Goal: Task Accomplishment & Management: Use online tool/utility

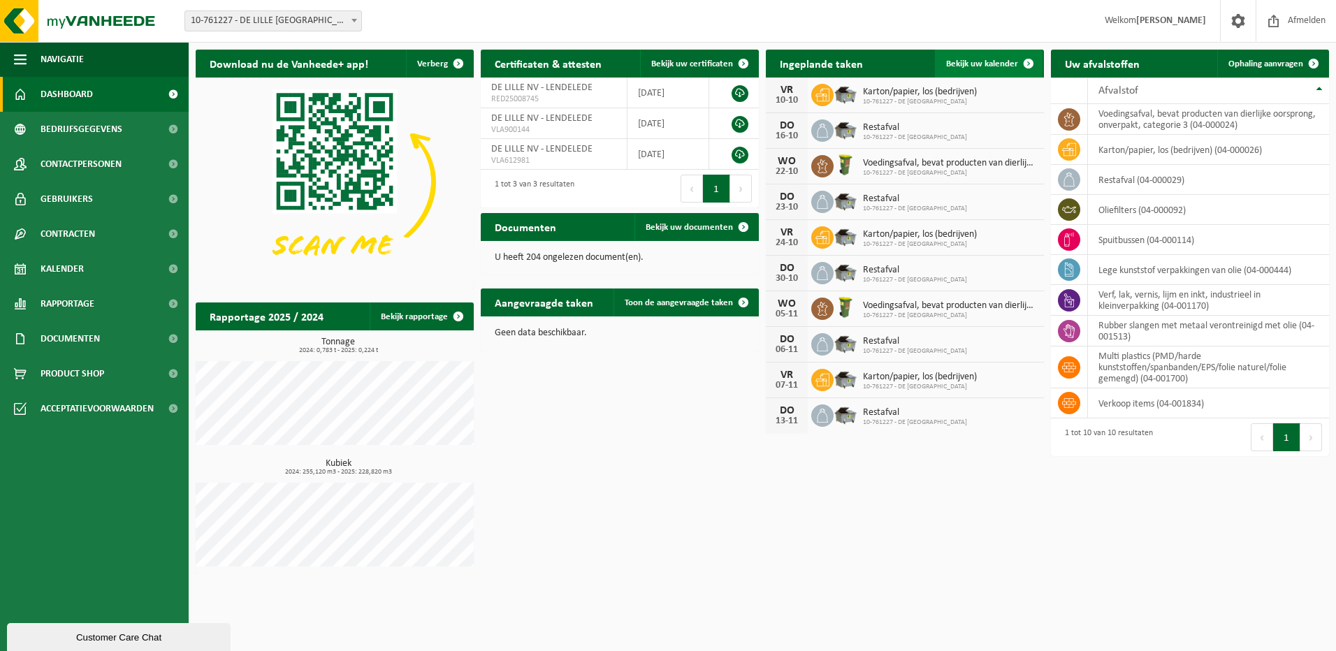
click at [976, 61] on span "Bekijk uw kalender" at bounding box center [982, 63] width 72 height 9
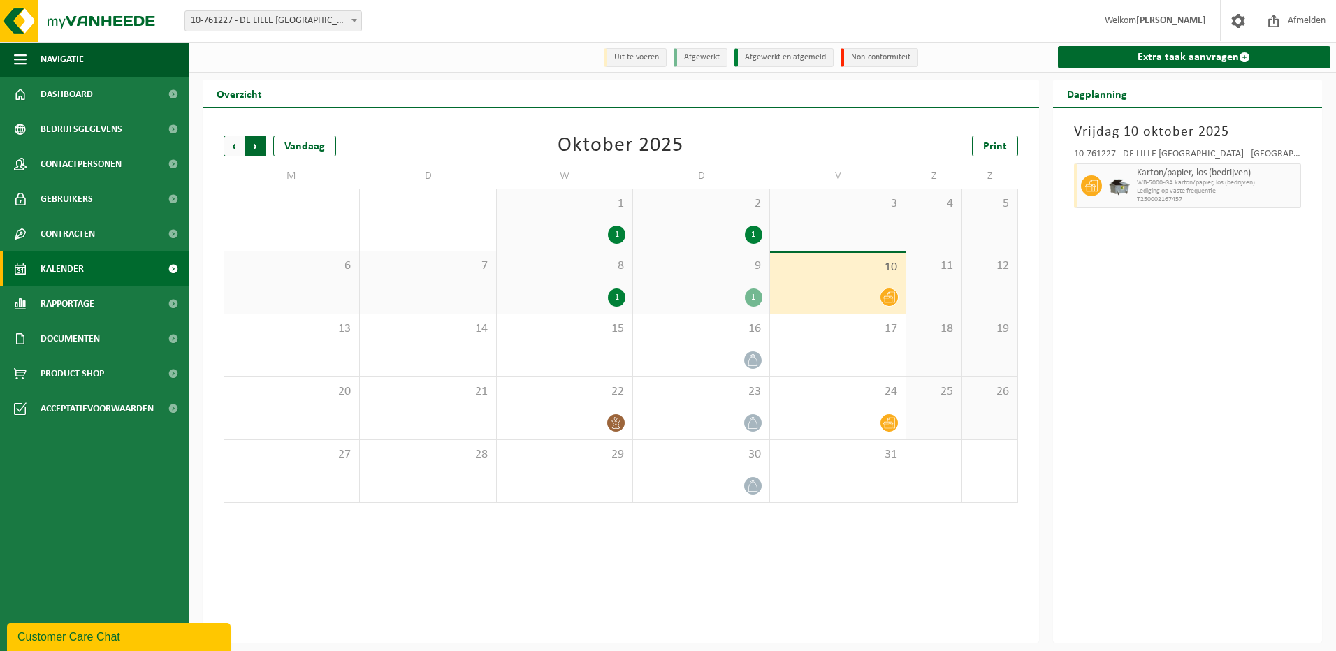
click at [233, 147] on span "Vorige" at bounding box center [234, 146] width 21 height 21
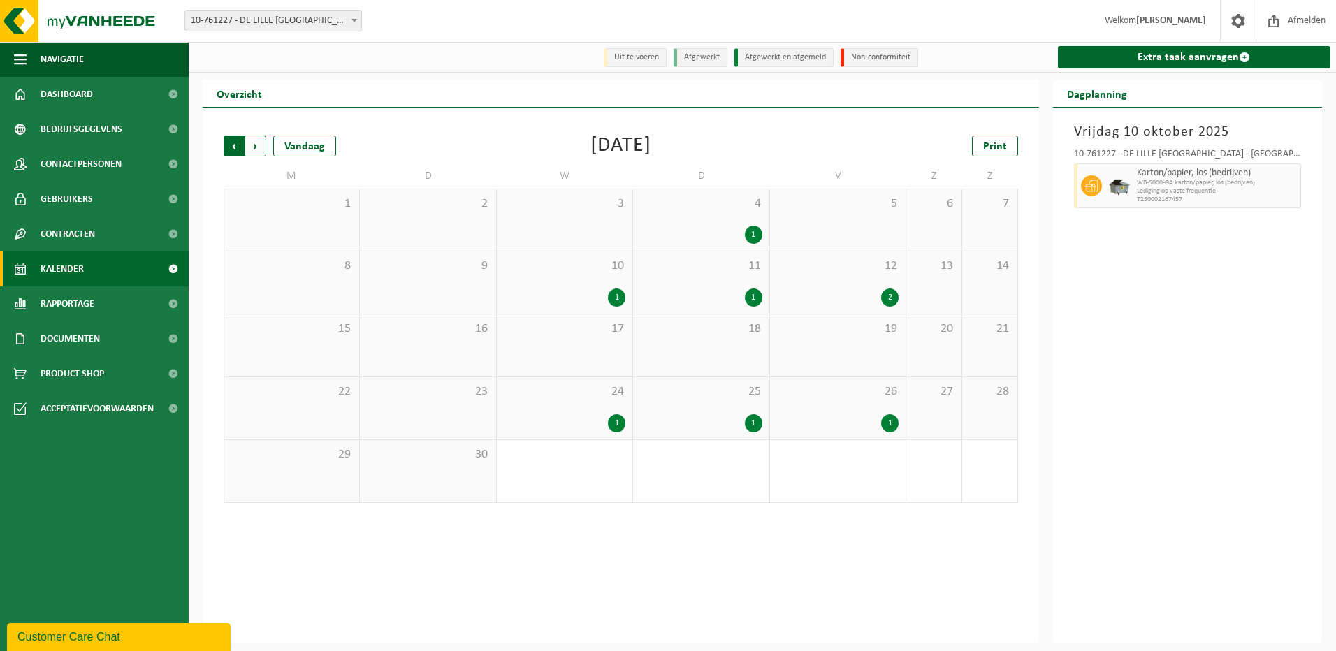
click at [248, 141] on span "Volgende" at bounding box center [255, 146] width 21 height 21
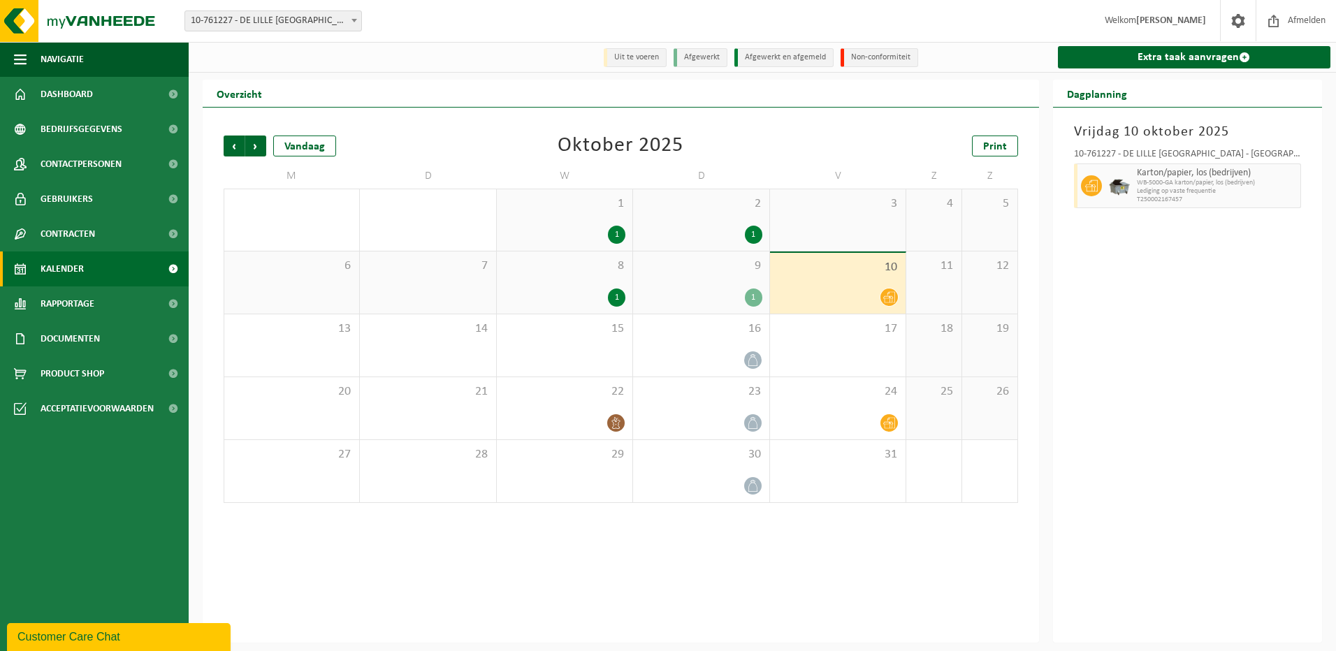
click at [701, 58] on li "Afgewerkt" at bounding box center [701, 57] width 54 height 19
click at [772, 59] on li "Afgewerkt en afgemeld" at bounding box center [783, 57] width 99 height 19
click at [750, 297] on div "1" at bounding box center [753, 298] width 17 height 18
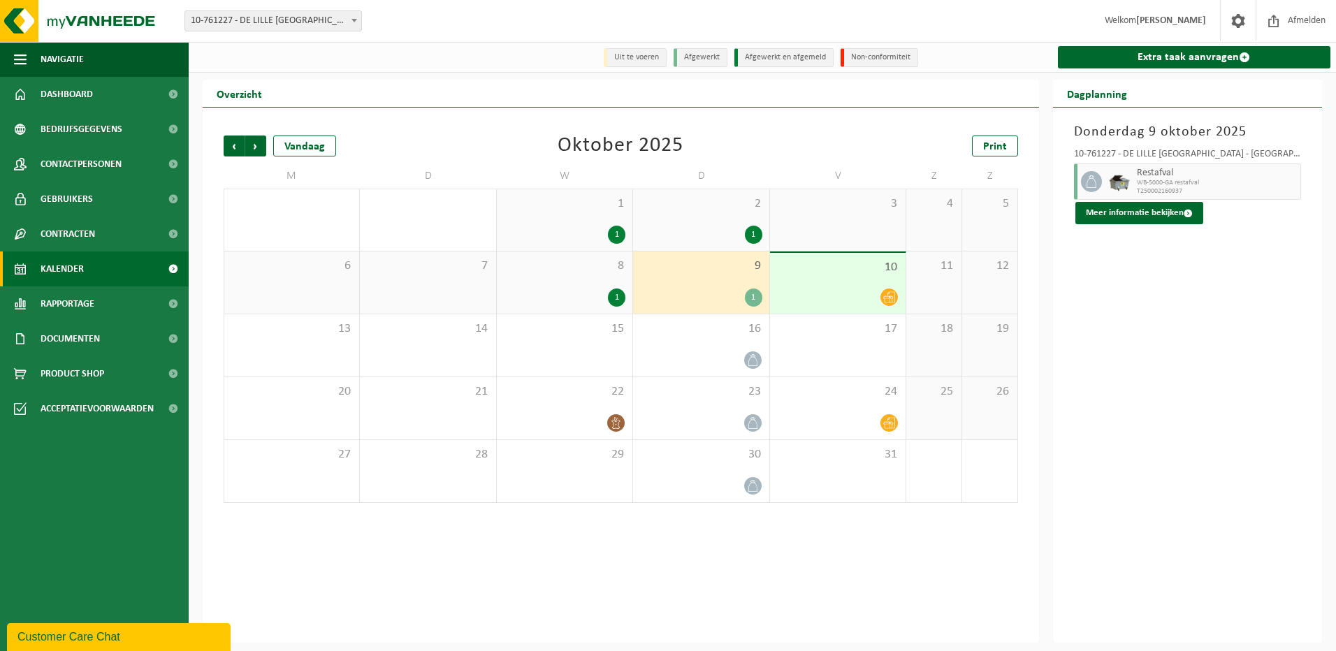
click at [750, 297] on div "1" at bounding box center [753, 298] width 17 height 18
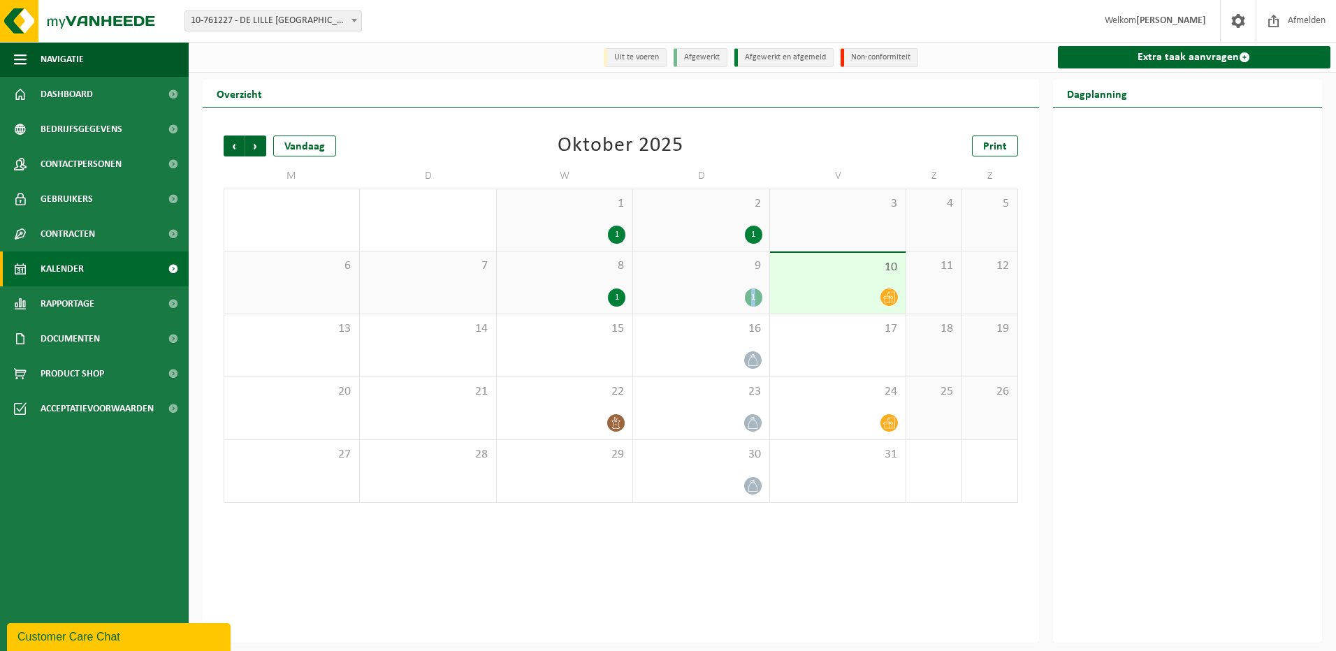
click at [750, 297] on div "1" at bounding box center [753, 298] width 17 height 18
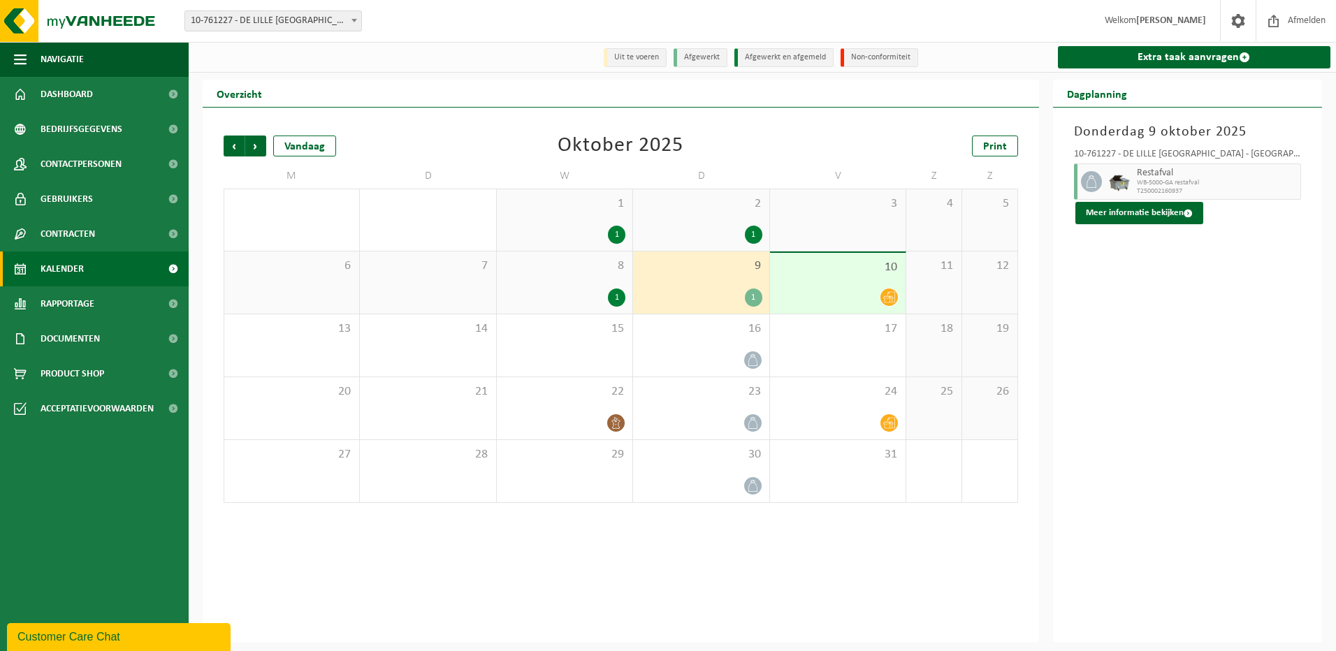
click at [622, 293] on div "1" at bounding box center [616, 298] width 17 height 18
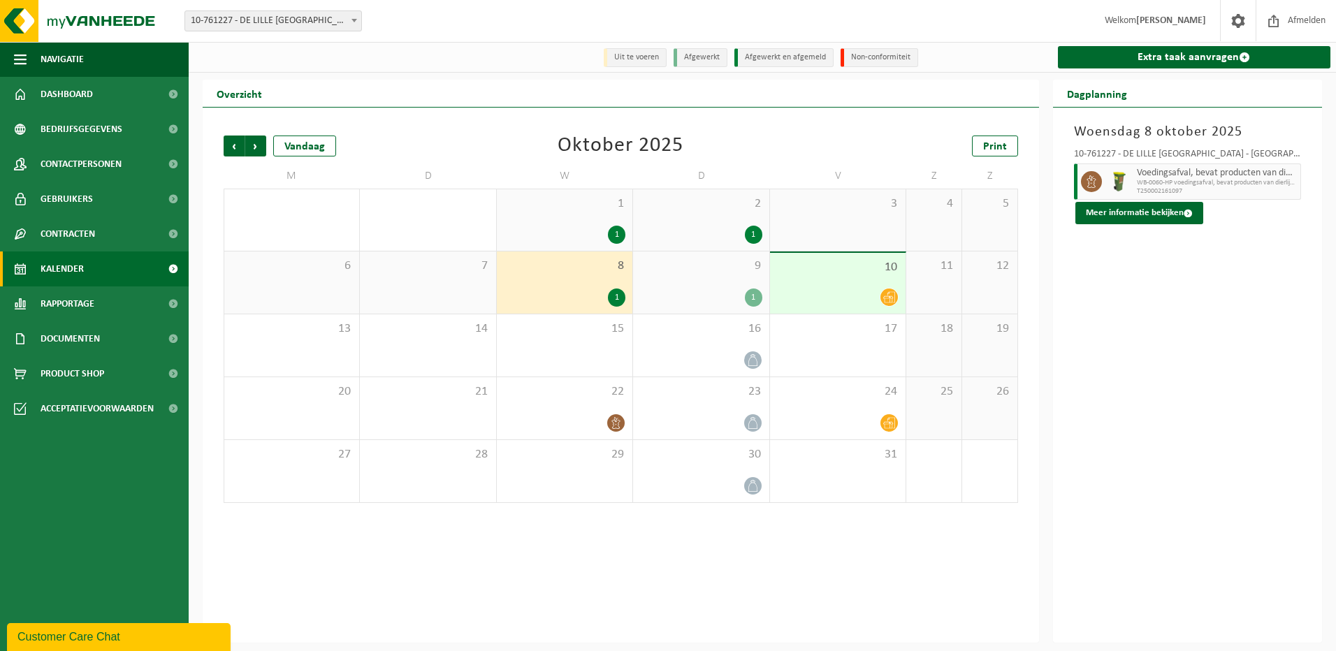
click at [613, 242] on div "1" at bounding box center [616, 235] width 17 height 18
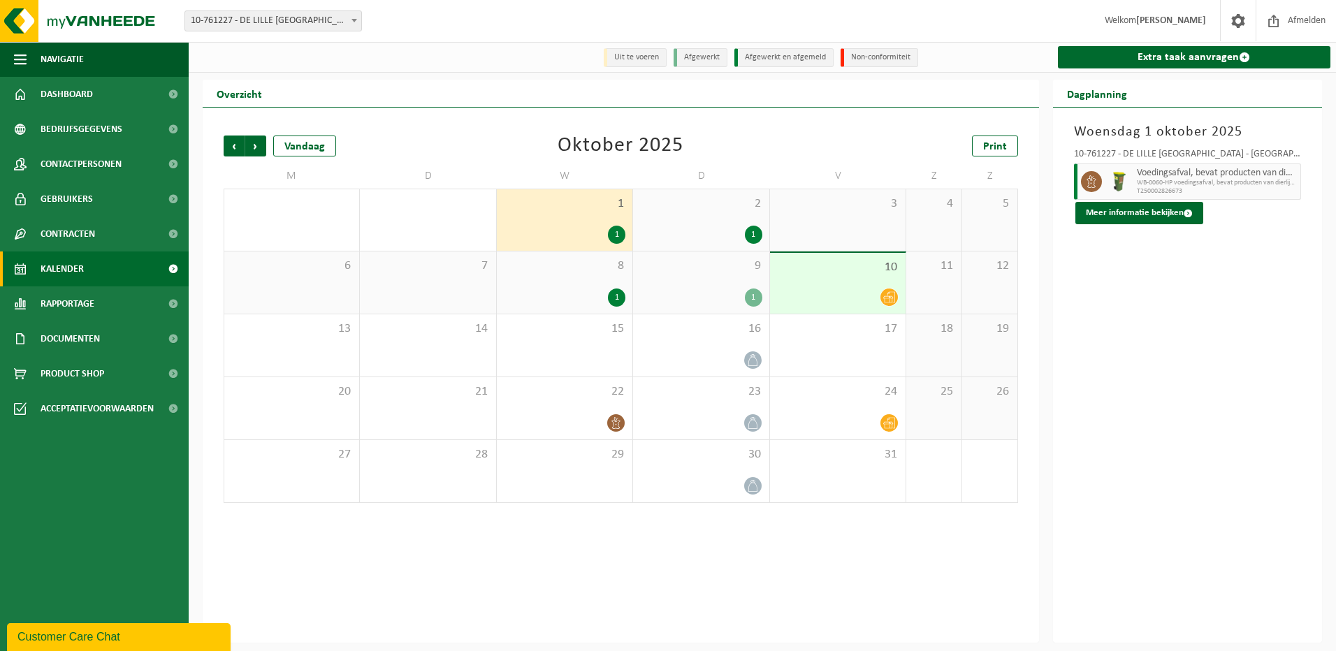
click at [615, 235] on div "1" at bounding box center [616, 235] width 17 height 18
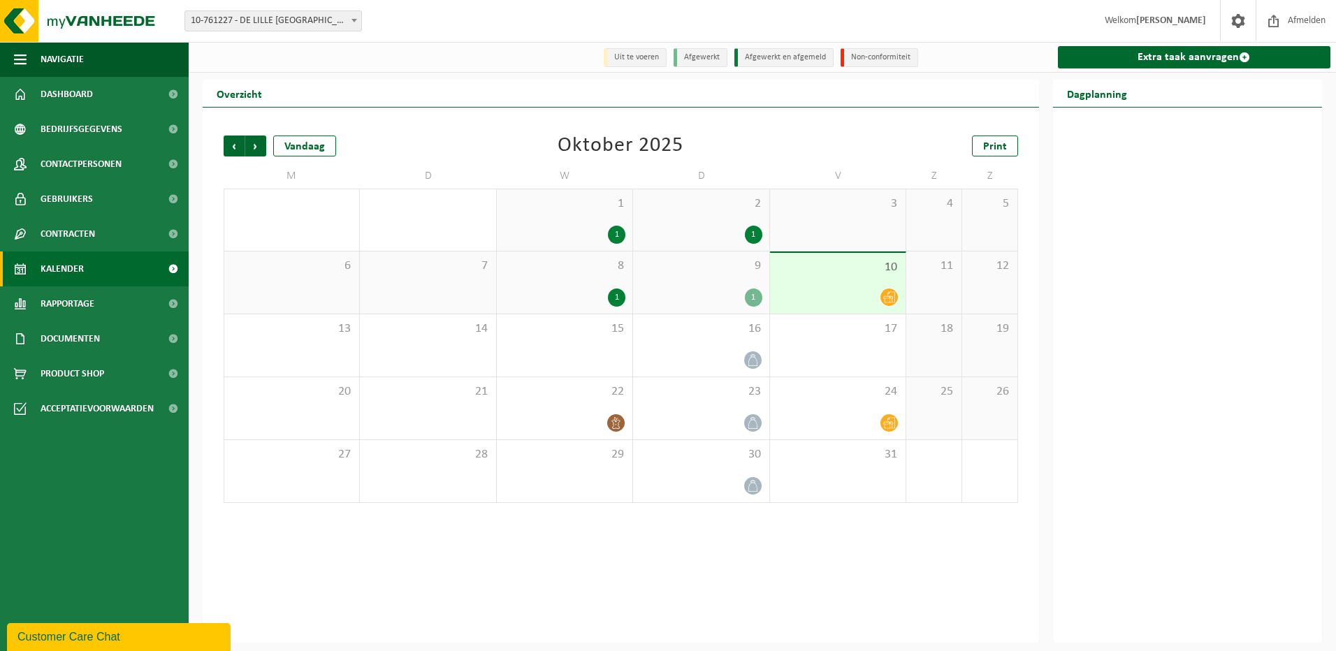
click at [615, 235] on div "1" at bounding box center [616, 235] width 17 height 18
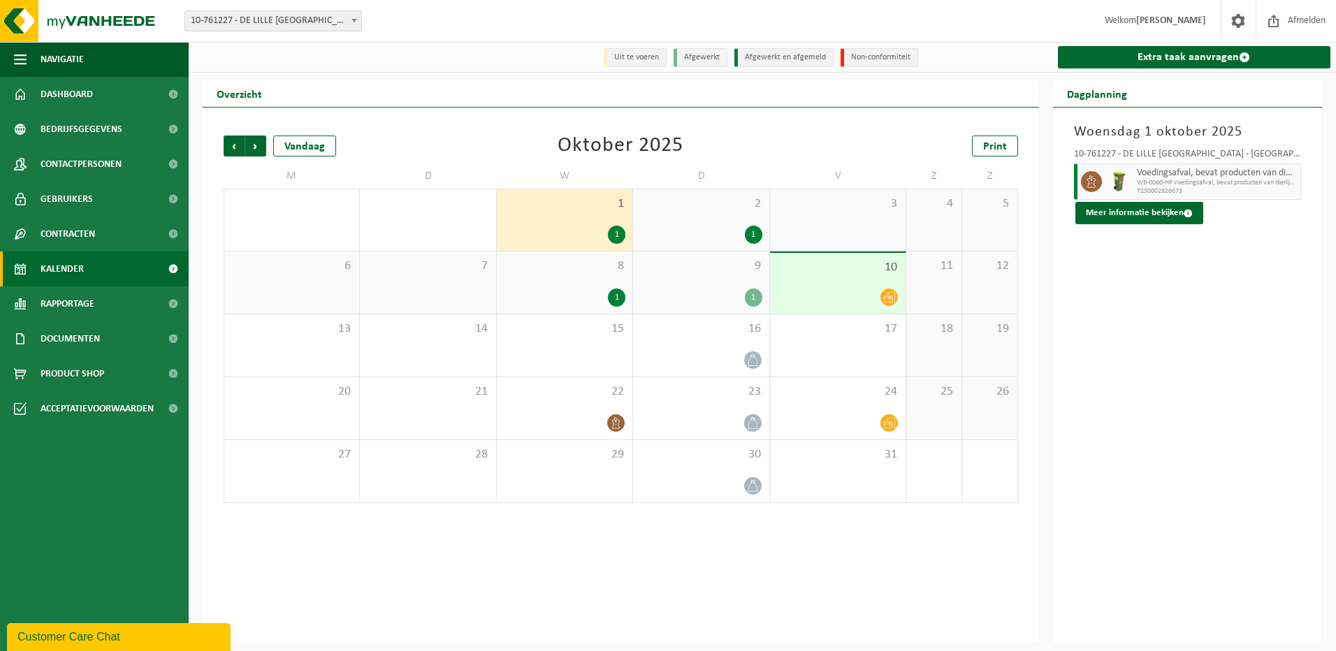
click at [747, 231] on div "1" at bounding box center [753, 235] width 17 height 18
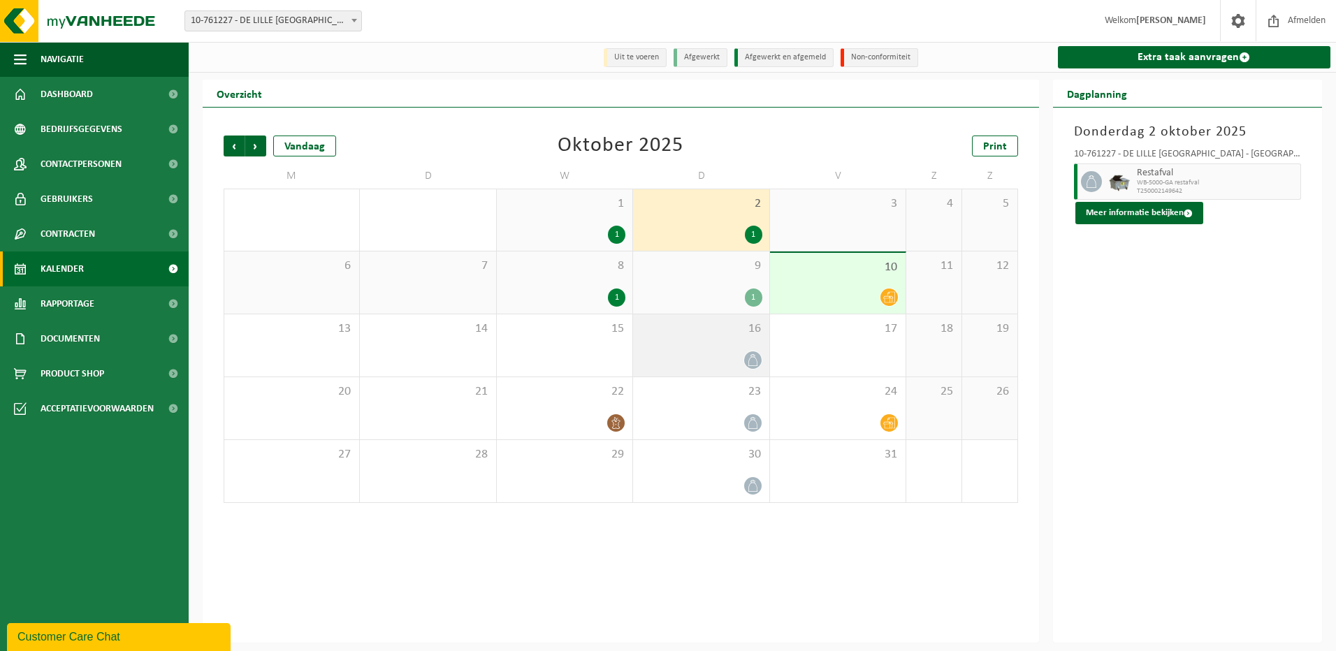
click at [756, 362] on icon at bounding box center [753, 360] width 12 height 12
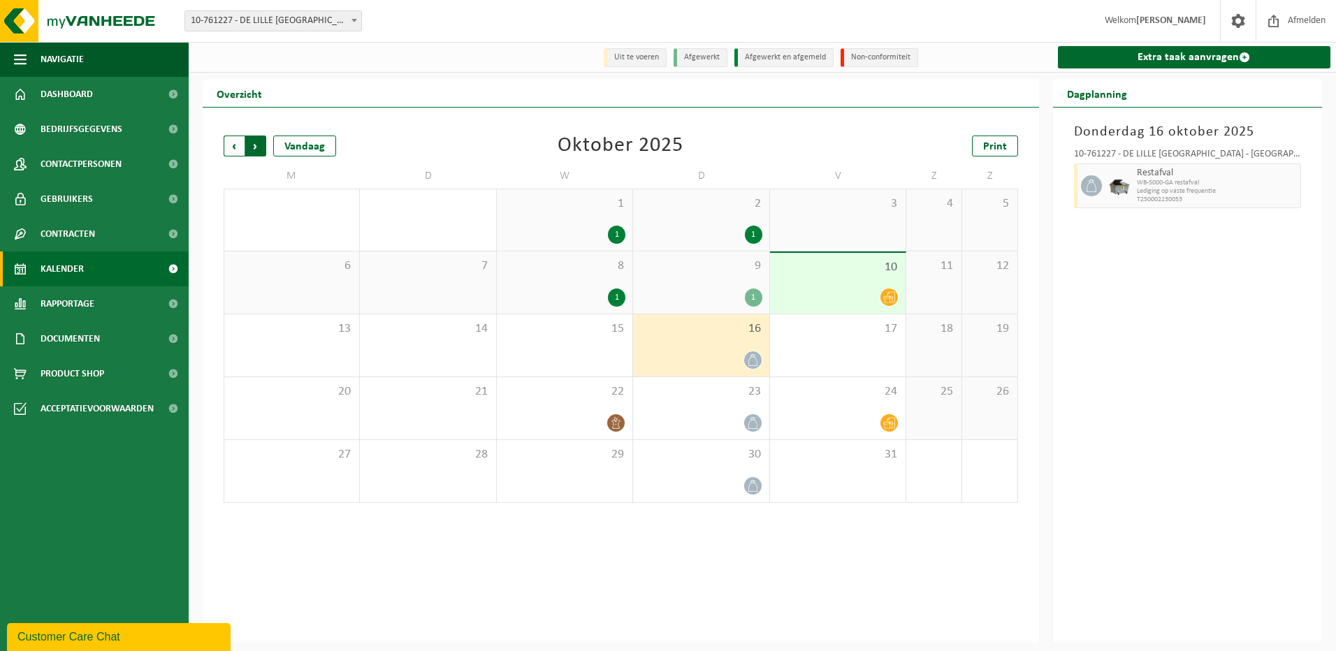
click at [235, 144] on span "Vorige" at bounding box center [234, 146] width 21 height 21
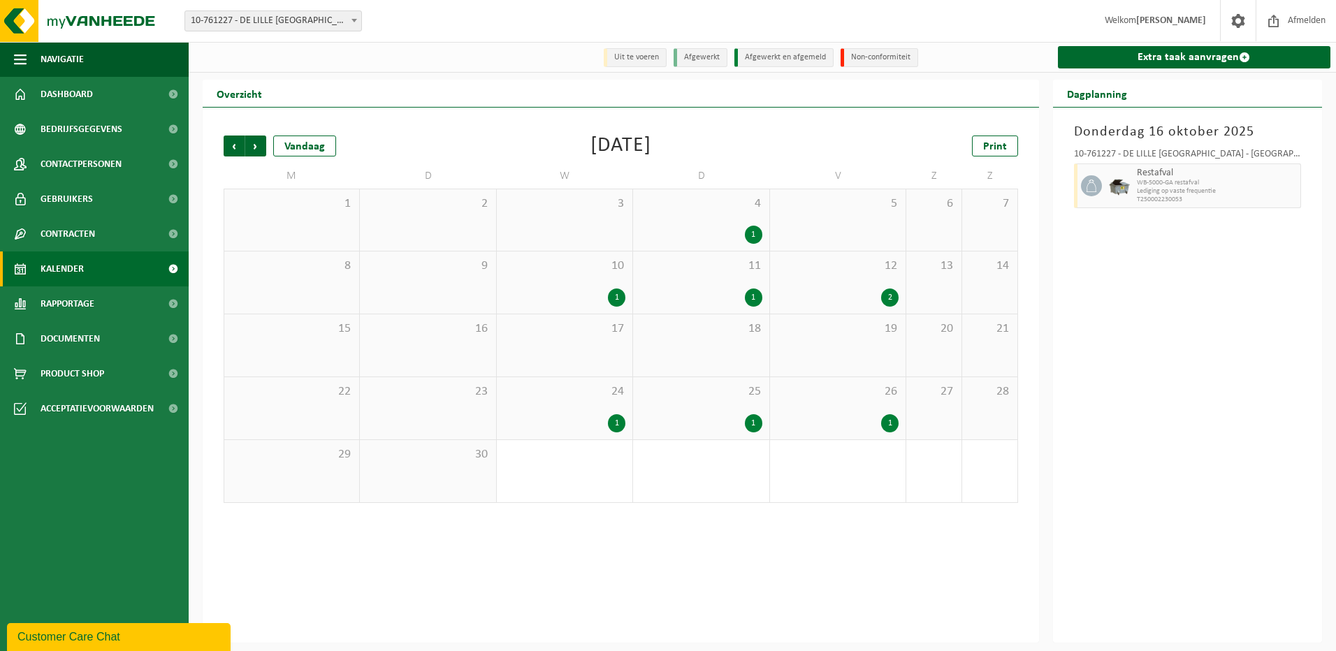
click at [751, 237] on div "1" at bounding box center [753, 235] width 17 height 18
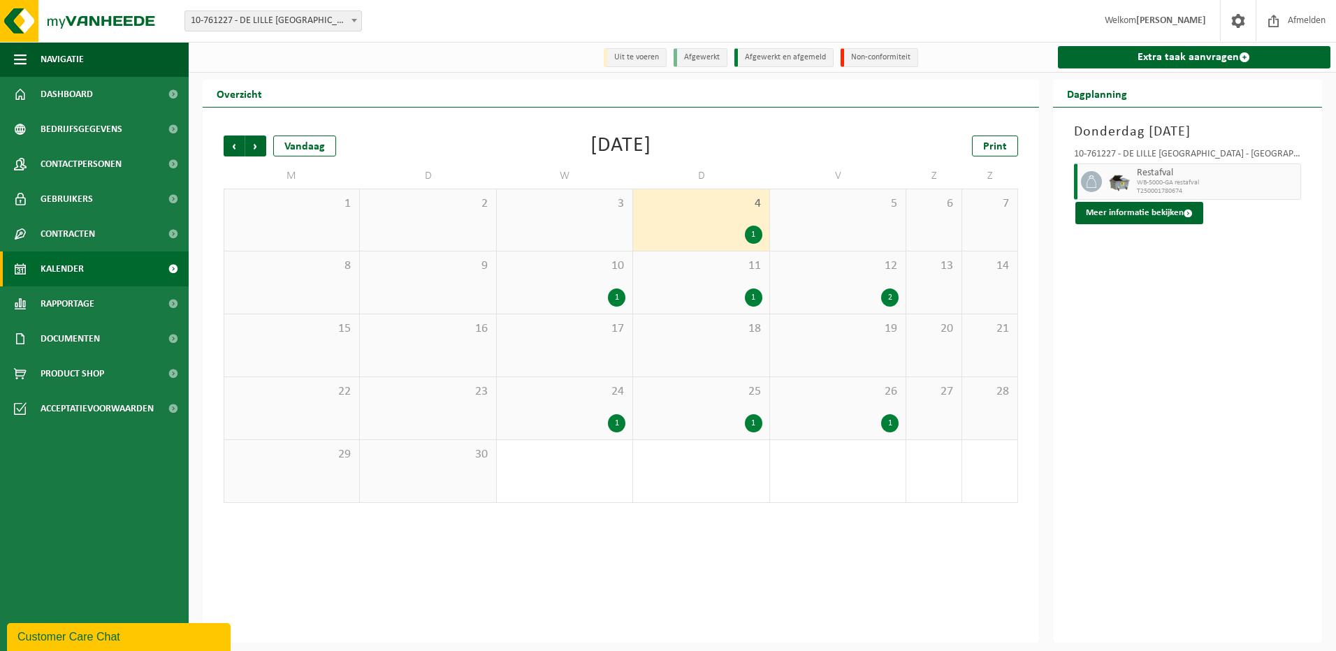
drag, startPoint x: 753, startPoint y: 279, endPoint x: 755, endPoint y: 292, distance: 13.3
click at [754, 280] on div "11 1" at bounding box center [701, 283] width 136 height 62
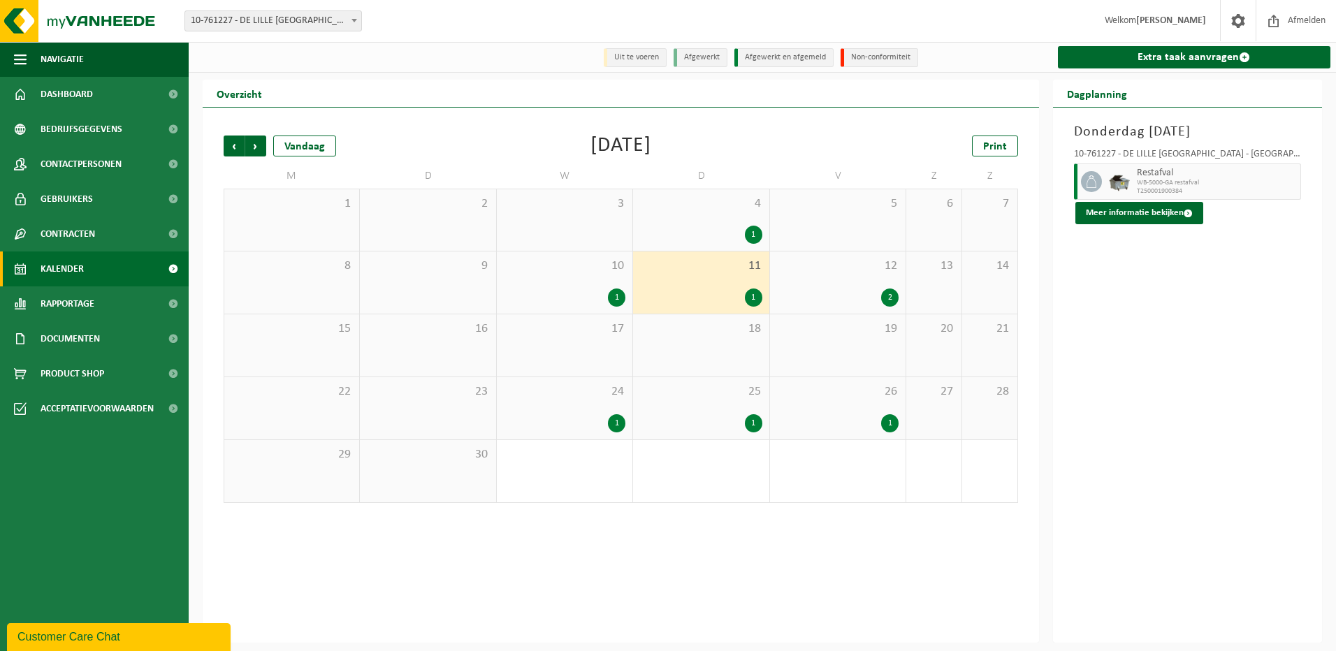
click at [755, 293] on div "1" at bounding box center [753, 298] width 17 height 18
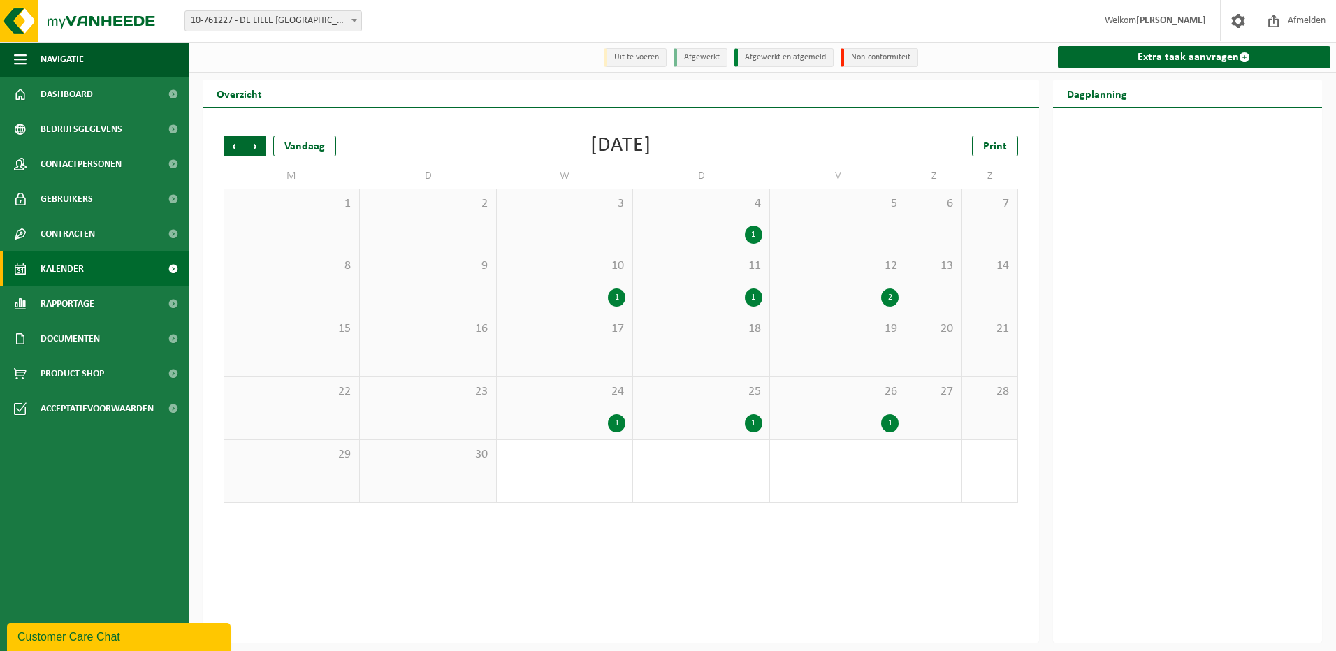
click at [757, 300] on div "1" at bounding box center [753, 298] width 17 height 18
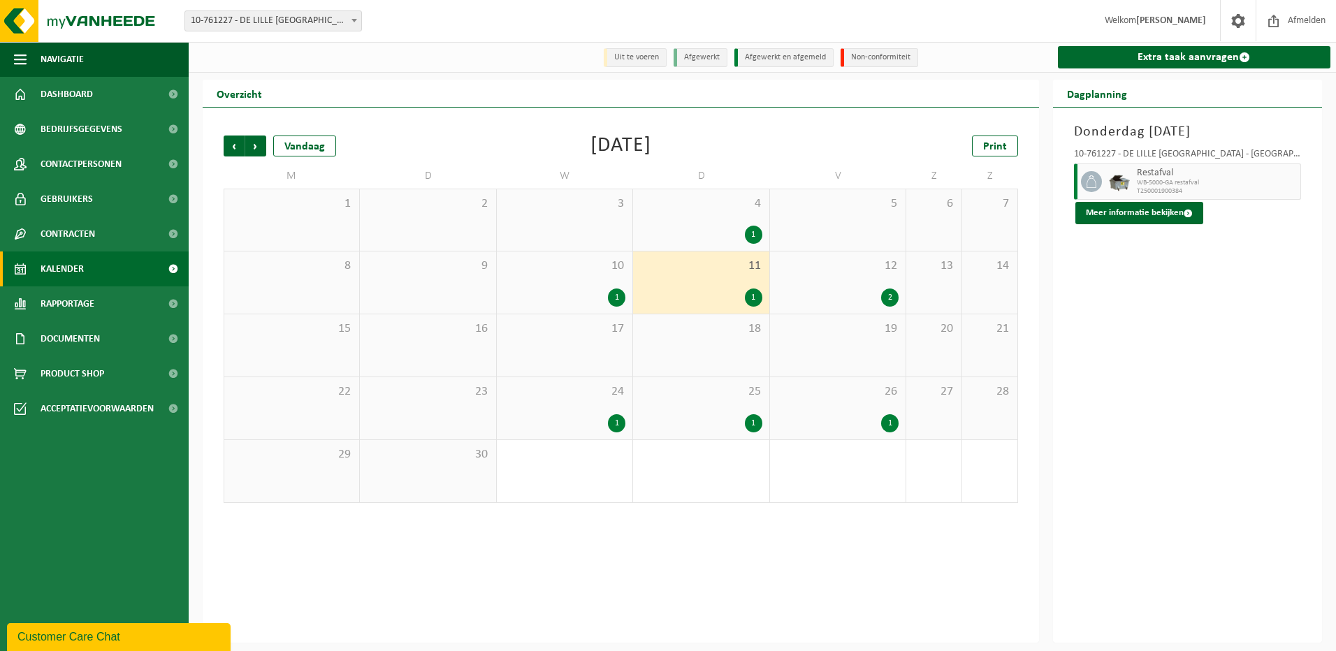
click at [620, 300] on div "1" at bounding box center [616, 298] width 17 height 18
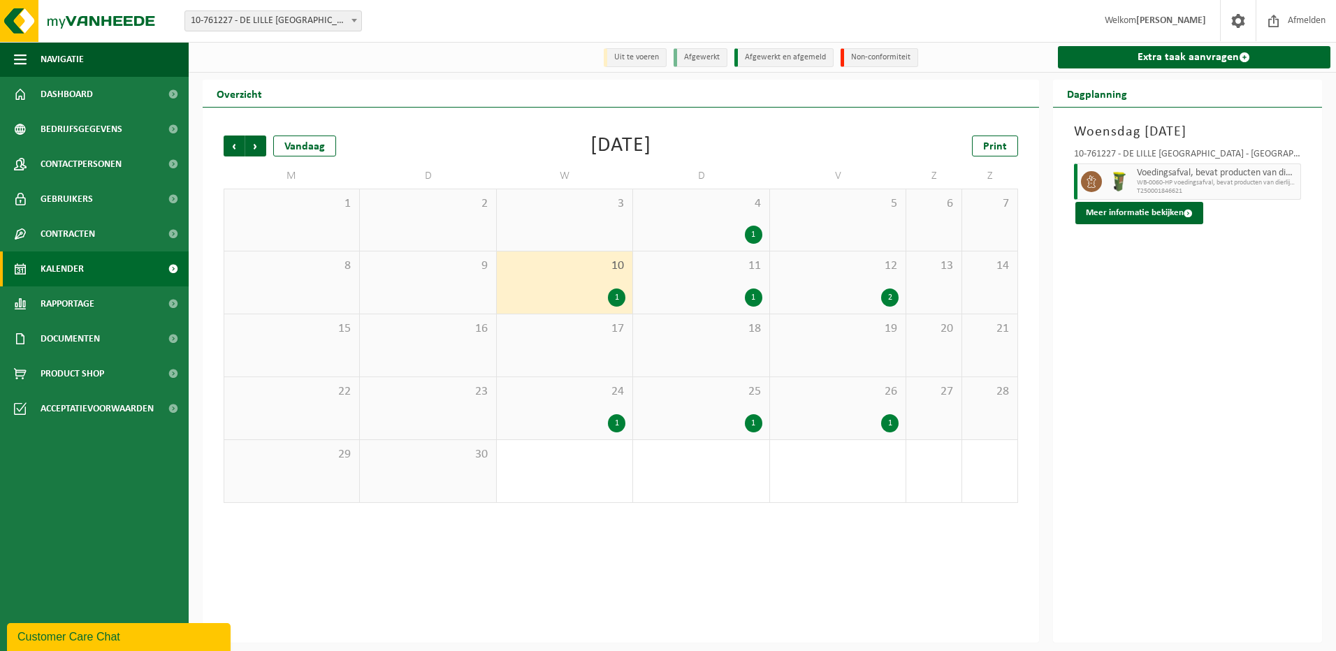
click at [637, 60] on li "Uit te voeren" at bounding box center [635, 57] width 63 height 19
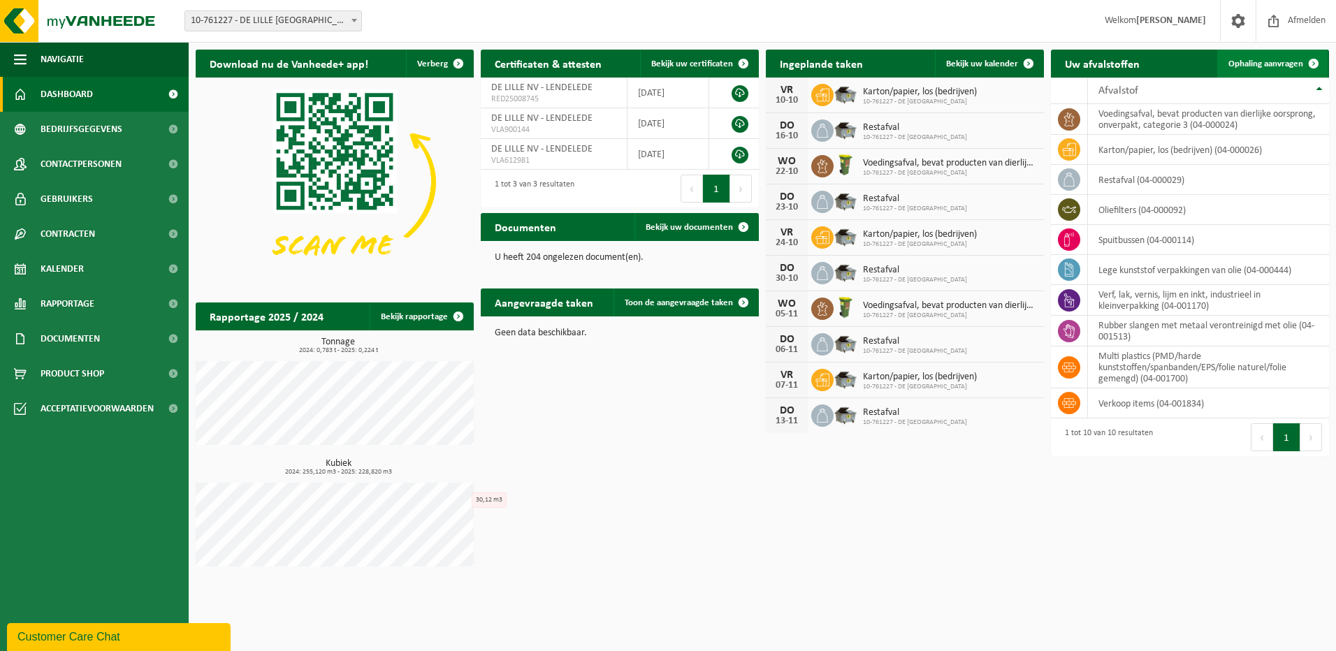
click at [1281, 63] on span "Ophaling aanvragen" at bounding box center [1265, 63] width 75 height 9
